Goal: Transaction & Acquisition: Obtain resource

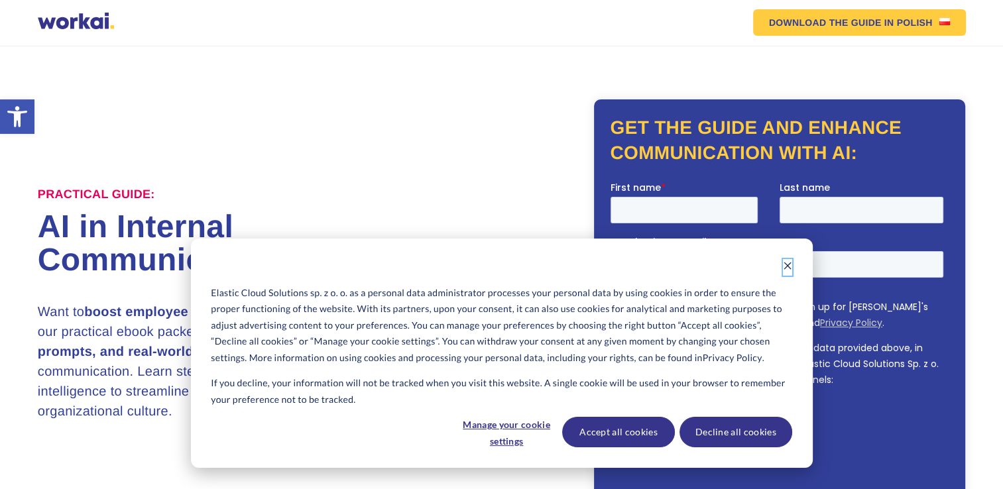
click at [791, 267] on icon "Dismiss cookie banner" at bounding box center [787, 265] width 9 height 9
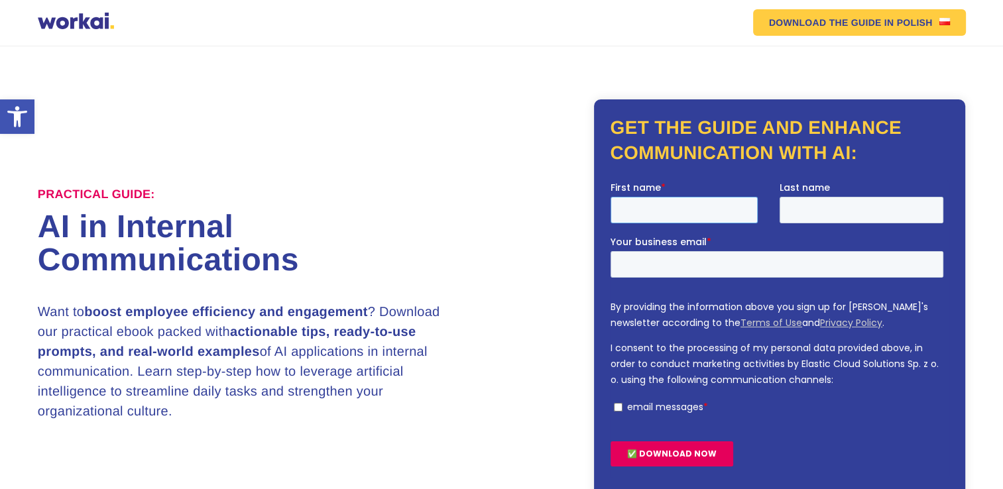
click at [699, 205] on input "First name *" at bounding box center [683, 210] width 147 height 27
type input "Usha"
click at [668, 265] on input "Your business email *" at bounding box center [776, 264] width 333 height 27
type input "[EMAIL_ADDRESS][PERSON_NAME][DOMAIN_NAME]"
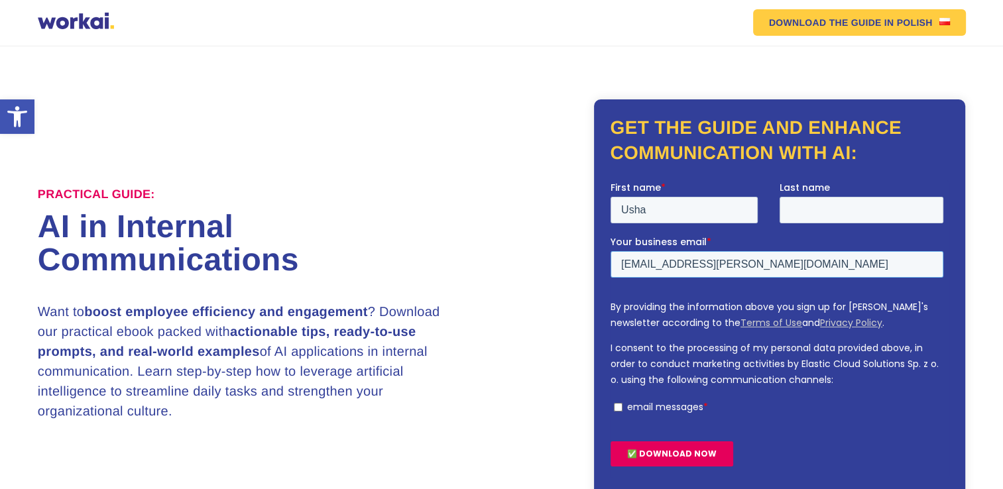
drag, startPoint x: 749, startPoint y: 268, endPoint x: 573, endPoint y: 282, distance: 176.9
click at [610, 282] on html "First name * [PERSON_NAME] Last name Your business email * [EMAIL_ADDRESS][PERS…" at bounding box center [779, 335] width 338 height 309
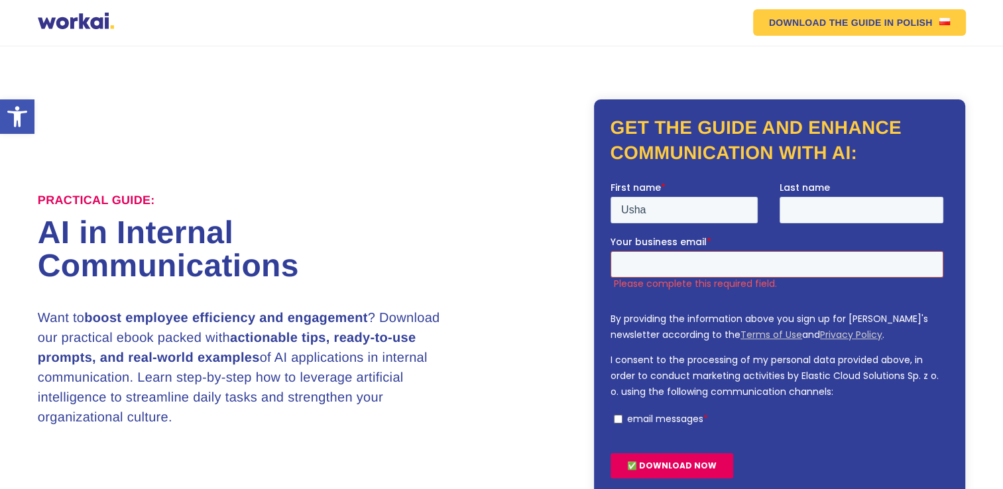
click at [683, 262] on input "Your business email *" at bounding box center [776, 264] width 333 height 27
type input "[EMAIL_ADDRESS][PERSON_NAME][DOMAIN_NAME]"
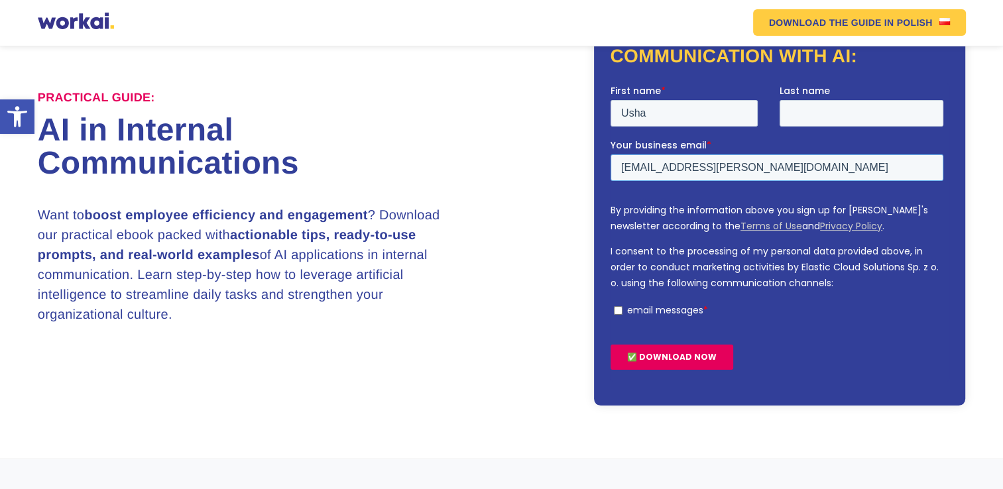
scroll to position [106, 0]
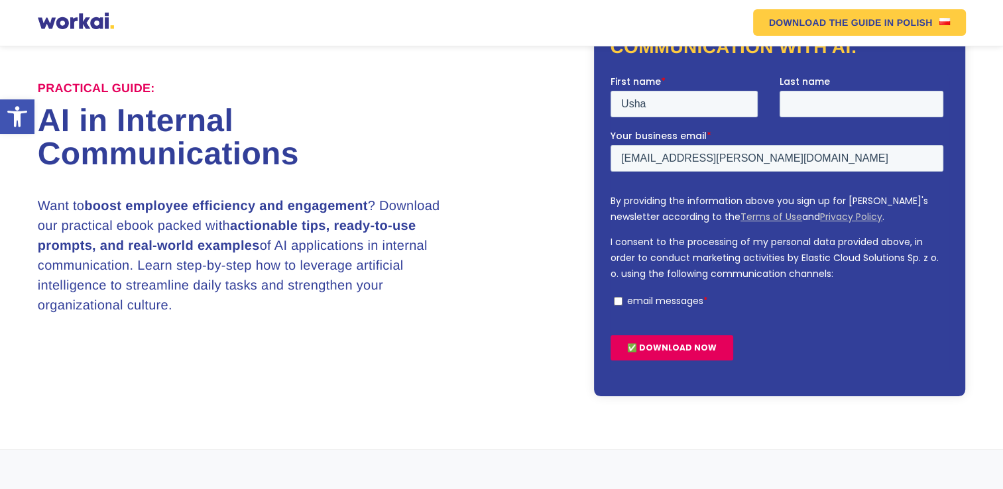
click at [644, 349] on input "✅ DOWNLOAD NOW" at bounding box center [671, 347] width 123 height 25
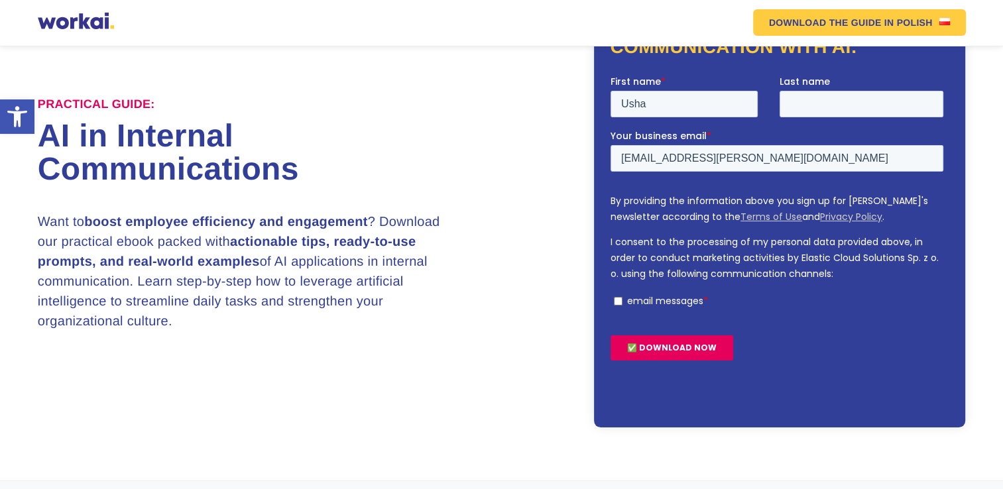
scroll to position [122, 0]
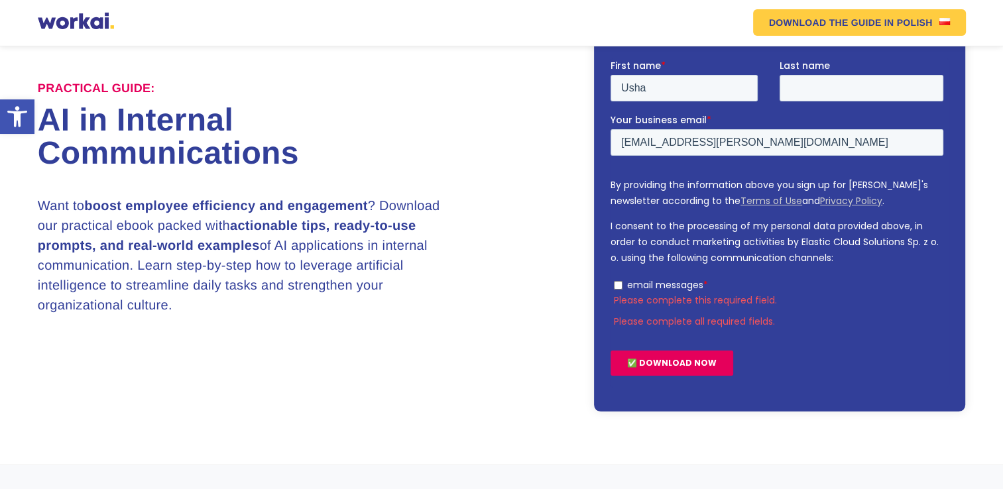
click at [617, 289] on input "email messages *" at bounding box center [618, 285] width 9 height 9
checkbox input "true"
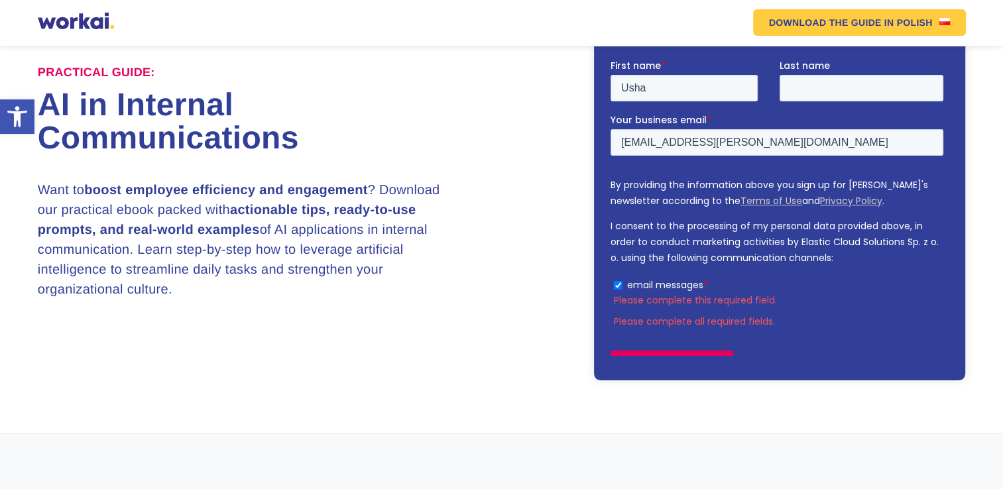
scroll to position [106, 0]
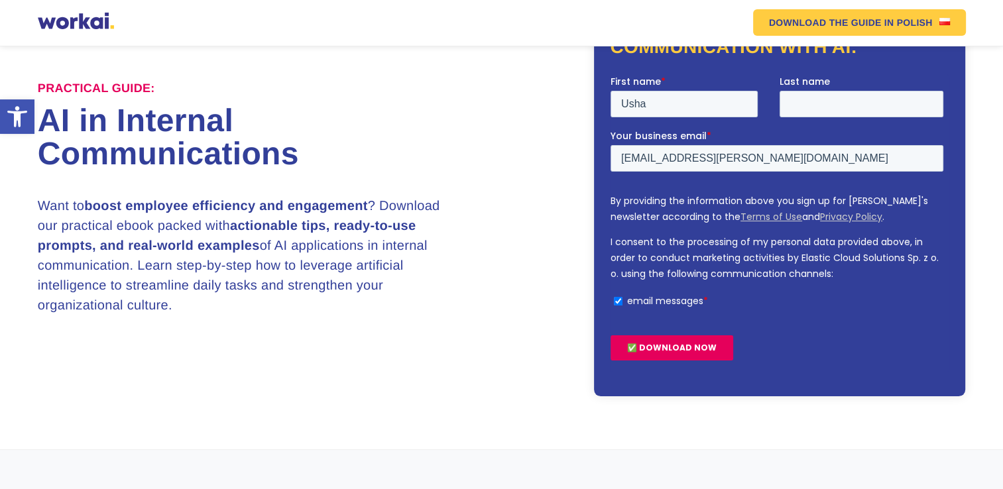
click at [638, 352] on input "✅ DOWNLOAD NOW" at bounding box center [671, 347] width 123 height 25
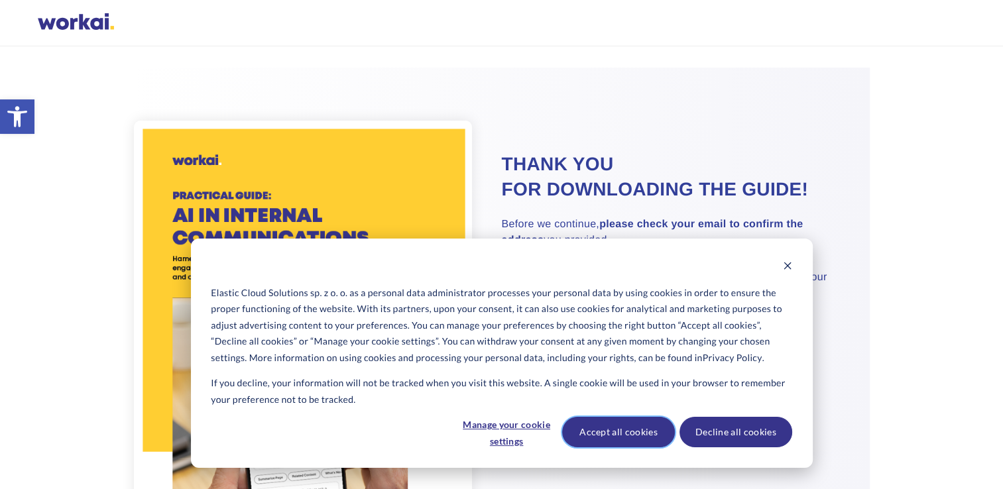
click at [650, 433] on button "Accept all cookies" at bounding box center [618, 432] width 113 height 30
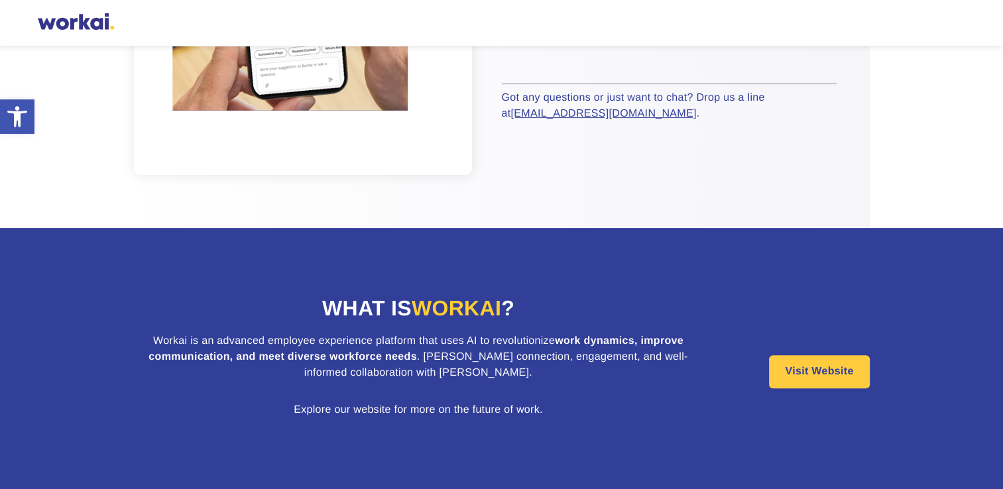
scroll to position [441, 0]
